Goal: Navigation & Orientation: Find specific page/section

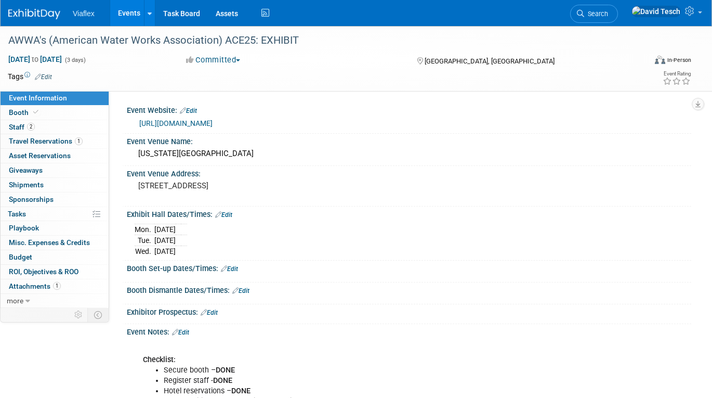
click at [129, 11] on link "Events" at bounding box center [129, 13] width 38 height 26
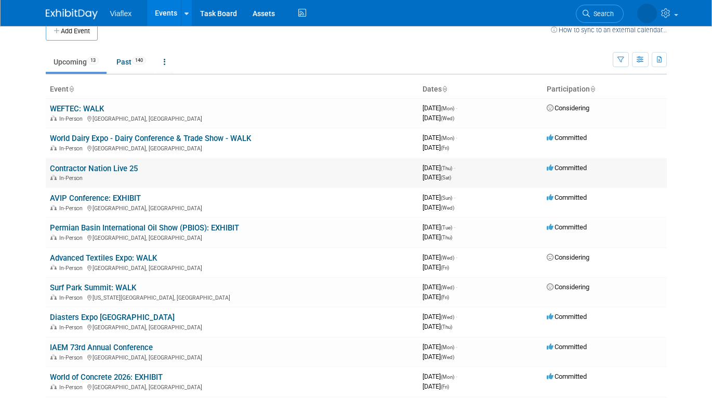
scroll to position [15, 0]
click at [164, 225] on link "Permian Basin International Oil Show (PBIOS): EXHIBIT" at bounding box center [144, 226] width 189 height 9
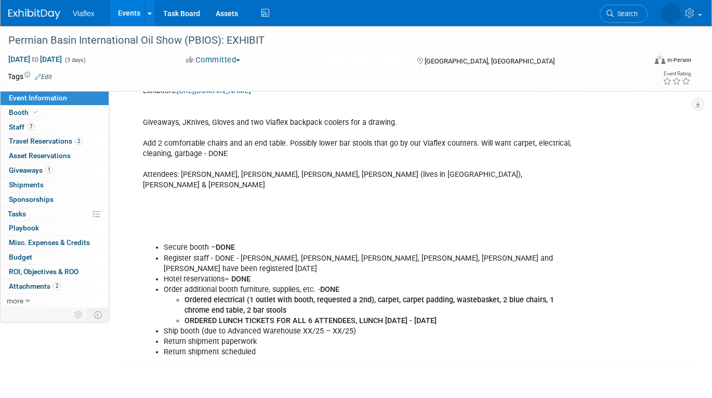
scroll to position [247, 0]
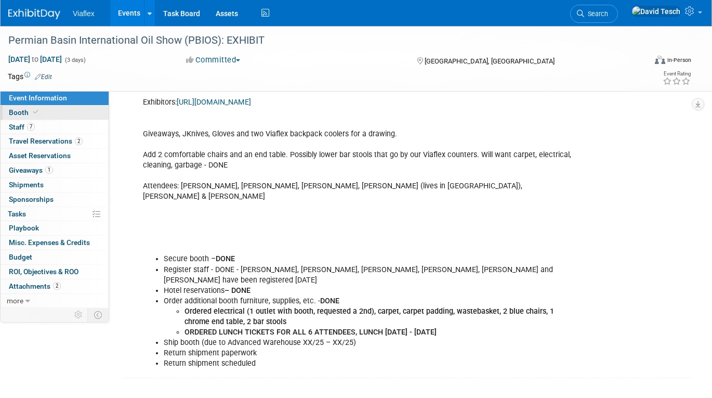
click at [13, 111] on span "Booth" at bounding box center [25, 112] width 32 height 8
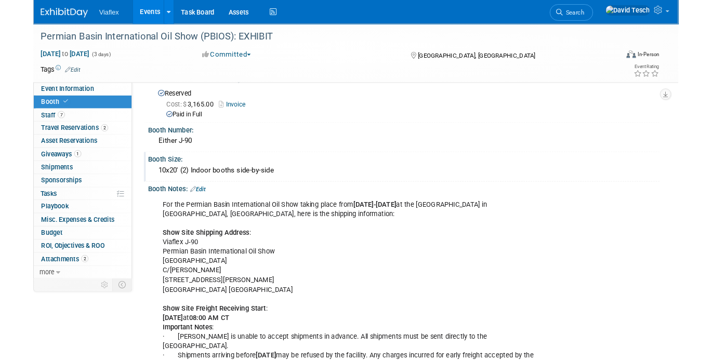
scroll to position [0, 0]
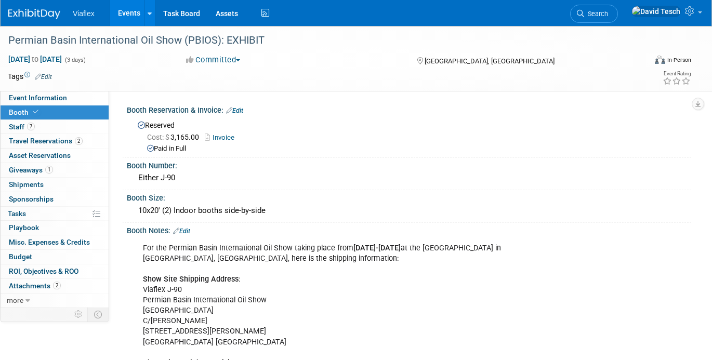
click at [132, 8] on link "Events" at bounding box center [129, 13] width 38 height 26
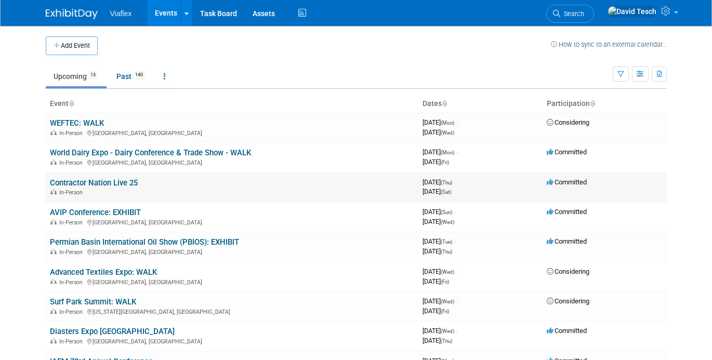
click at [125, 183] on link "Contractor Nation Live 25" at bounding box center [94, 182] width 88 height 9
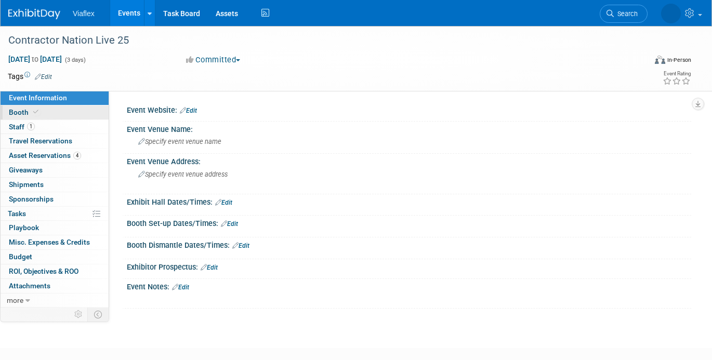
click at [15, 109] on span "Booth" at bounding box center [25, 112] width 32 height 8
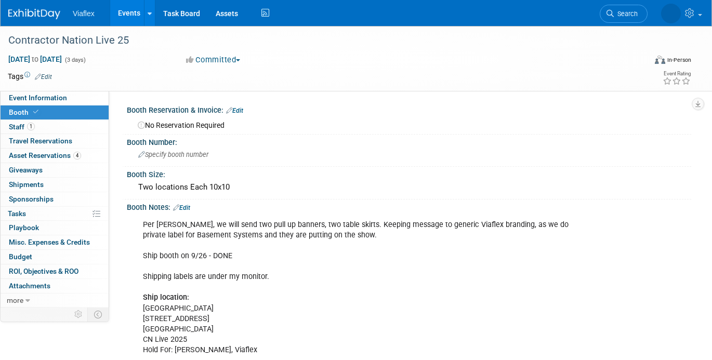
scroll to position [1, 0]
click at [115, 5] on link "Events" at bounding box center [129, 13] width 38 height 26
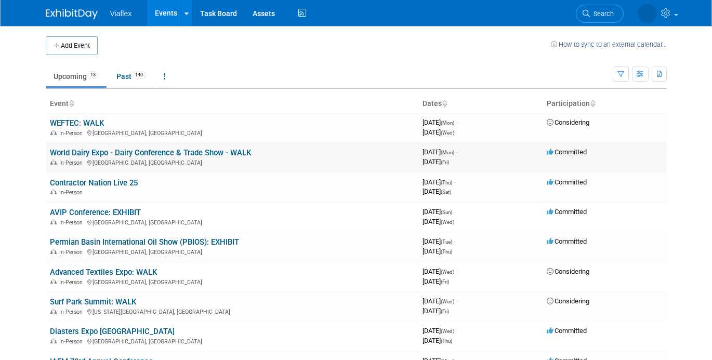
click at [91, 152] on link "World Dairy Expo - Dairy Conference & Trade Show - WALK" at bounding box center [150, 152] width 201 height 9
